Goal: Find specific page/section: Locate a particular part of the current website

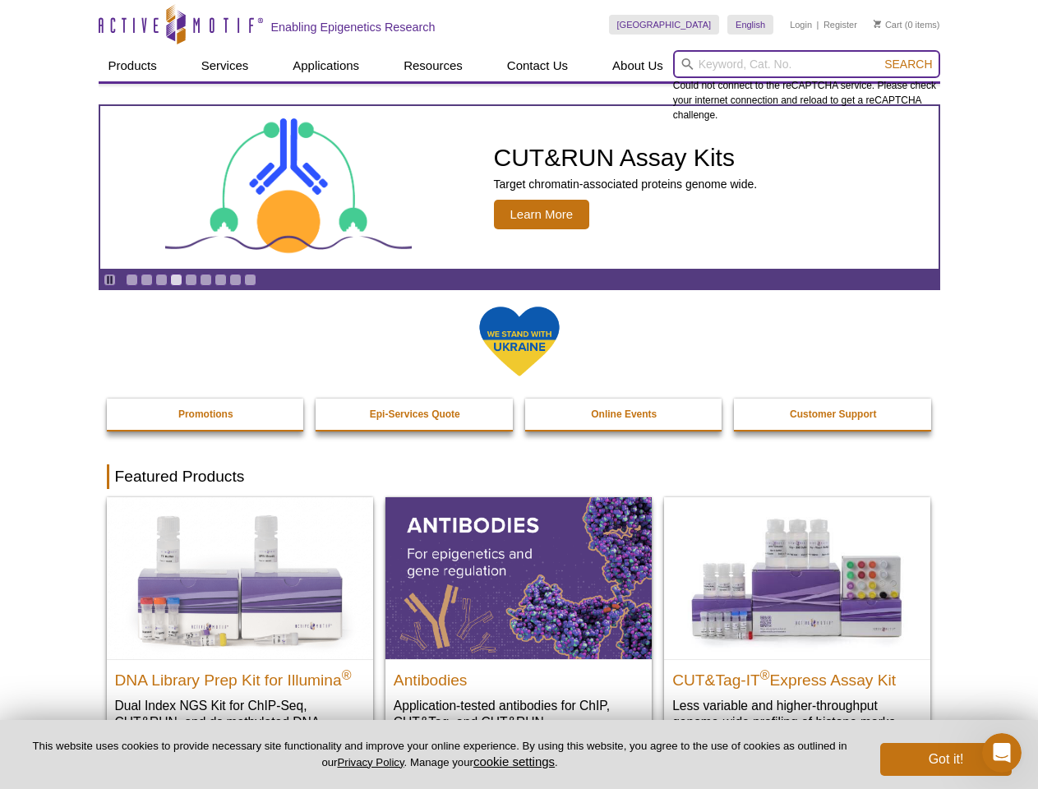
click at [807, 64] on input "search" at bounding box center [806, 64] width 267 height 28
click at [908, 64] on span "Search" at bounding box center [909, 64] width 48 height 13
click at [109, 280] on icon "Pause" at bounding box center [109, 280] width 11 height 11
click at [132, 280] on link "Go to slide 1" at bounding box center [132, 280] width 12 height 12
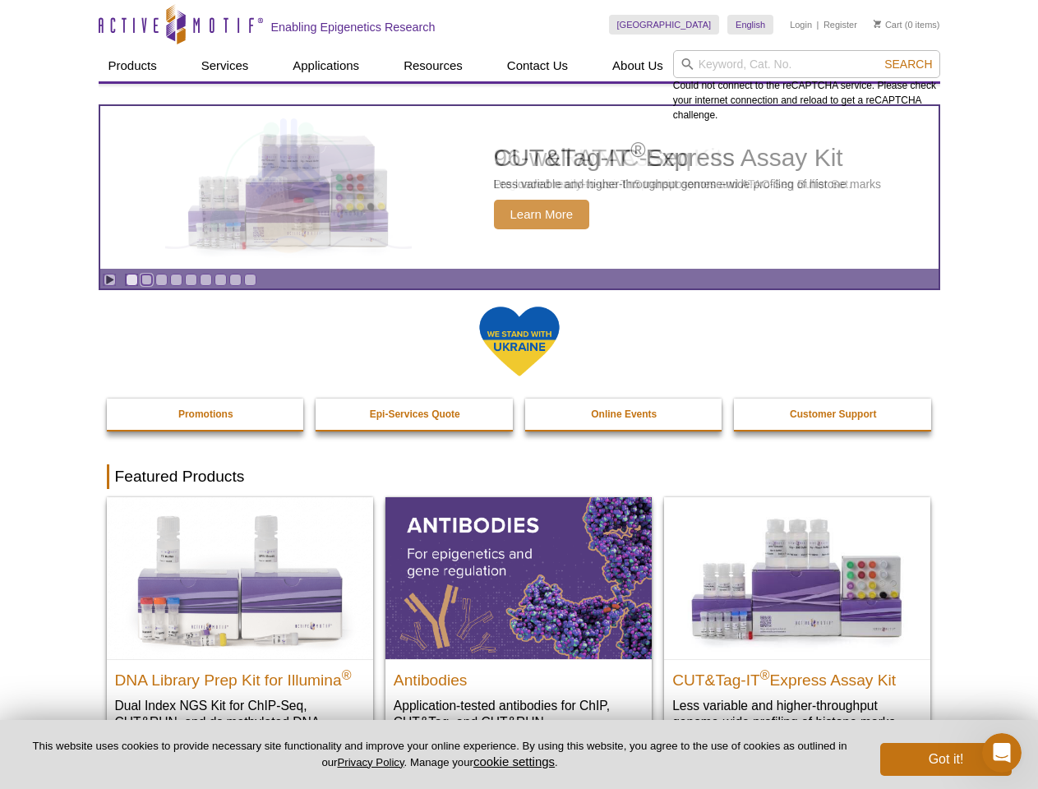
click at [146, 280] on link "Go to slide 2" at bounding box center [147, 280] width 12 height 12
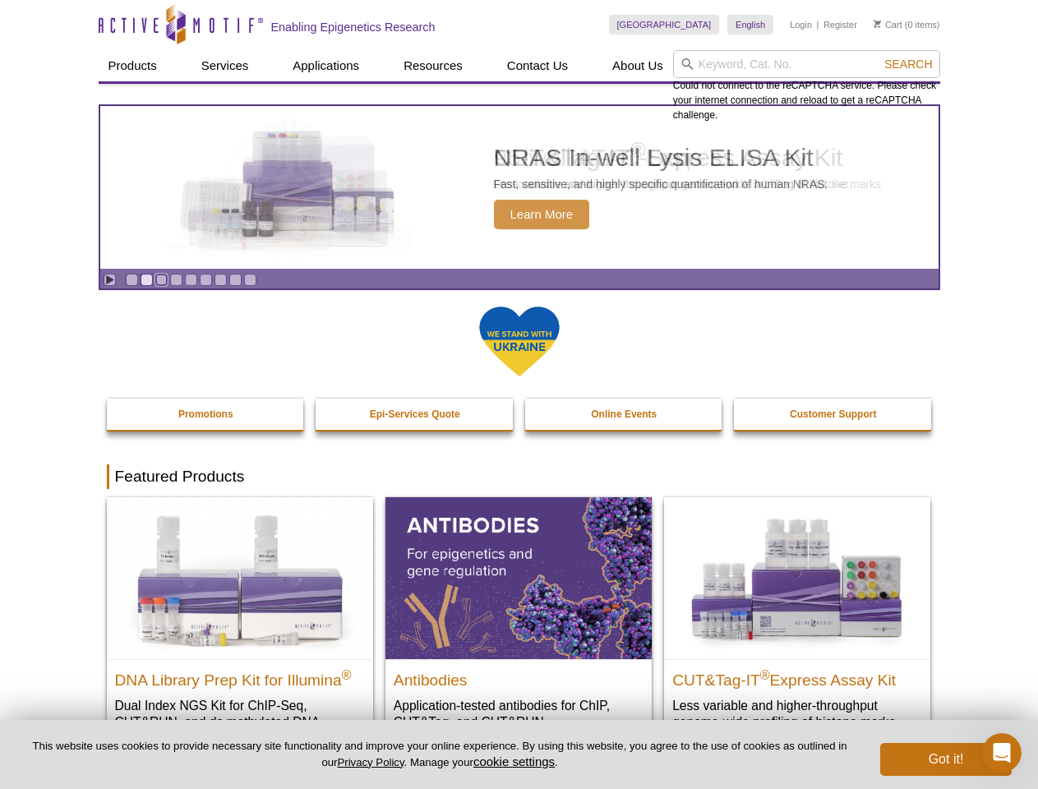
click at [161, 280] on link "Go to slide 3" at bounding box center [161, 280] width 12 height 12
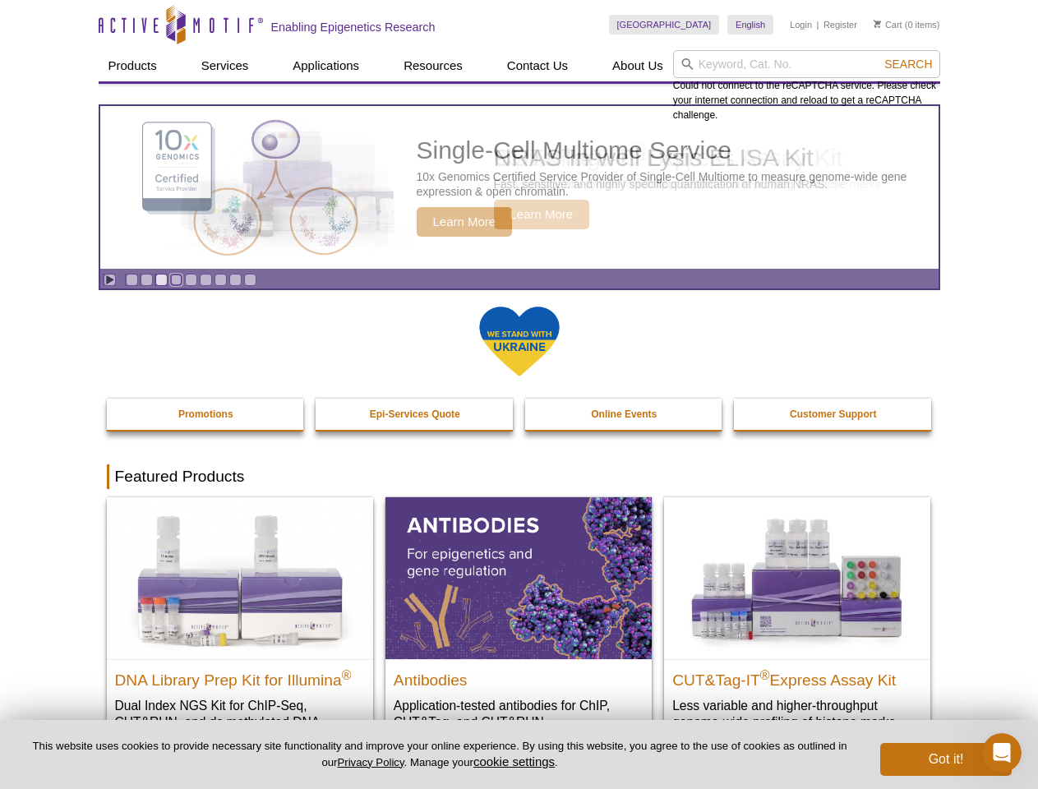
click at [176, 280] on link "Go to slide 4" at bounding box center [176, 280] width 12 height 12
click at [191, 280] on link "Go to slide 5" at bounding box center [191, 280] width 12 height 12
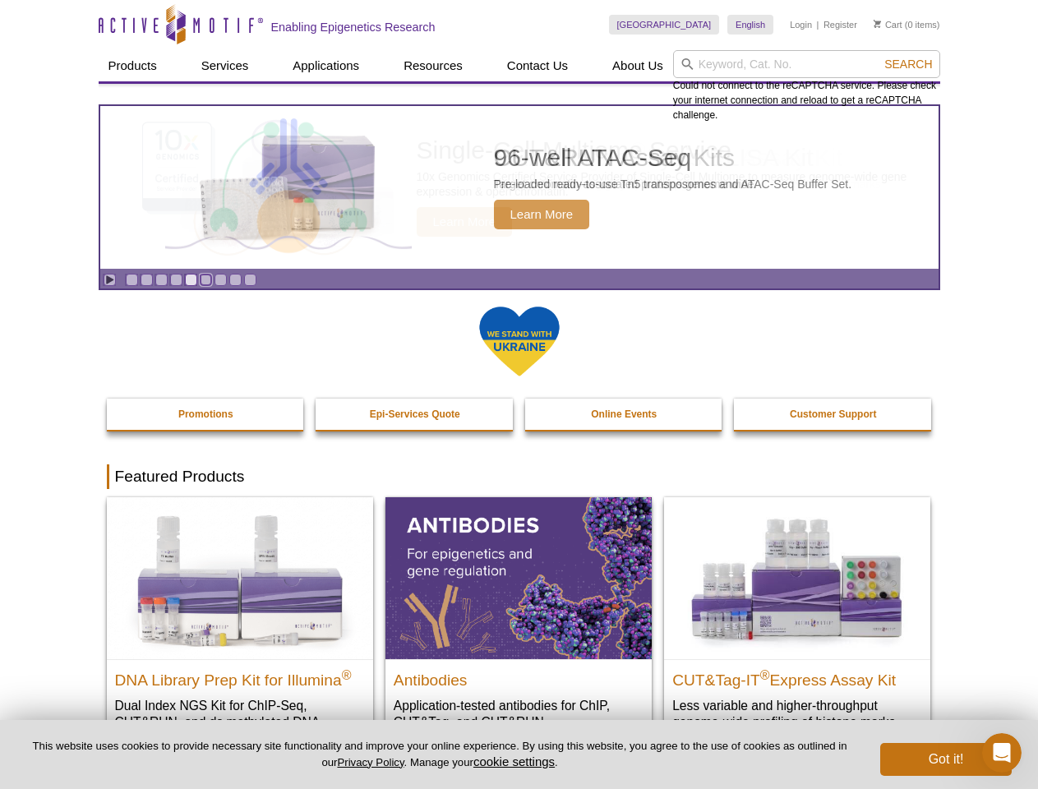
click at [206, 280] on link "Go to slide 6" at bounding box center [206, 280] width 12 height 12
click at [220, 280] on link "Go to slide 7" at bounding box center [221, 280] width 12 height 12
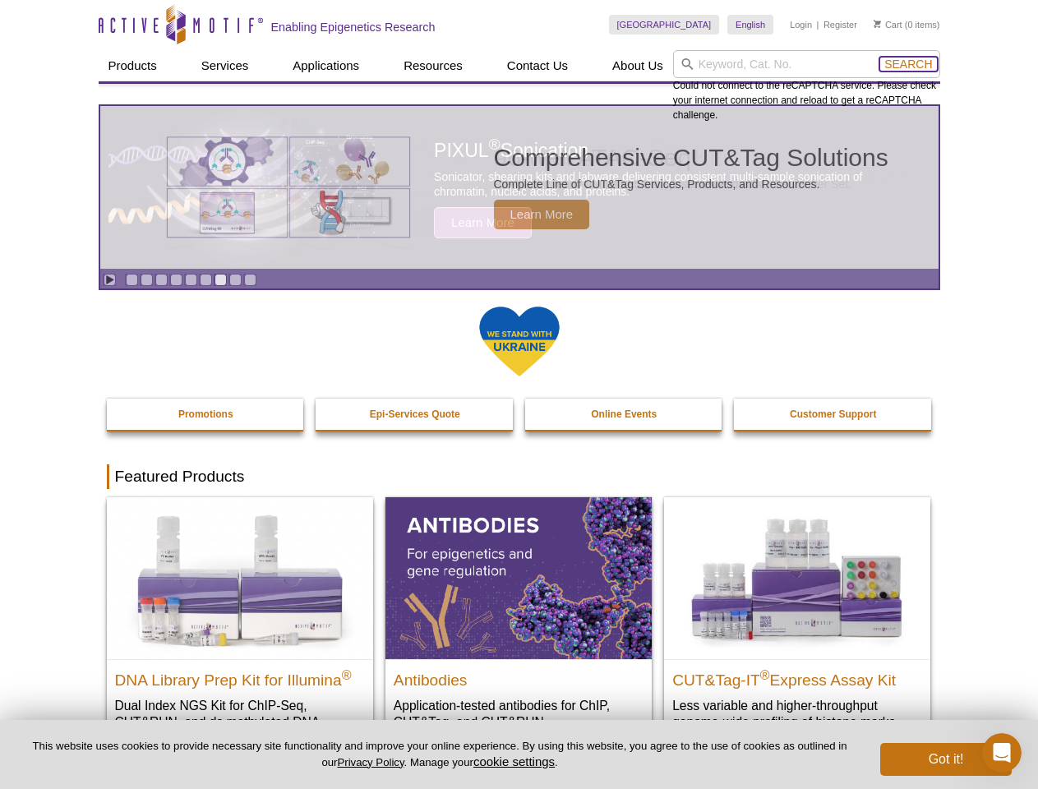
click at [908, 64] on span "Search" at bounding box center [909, 64] width 48 height 13
